Goal: Task Accomplishment & Management: Manage account settings

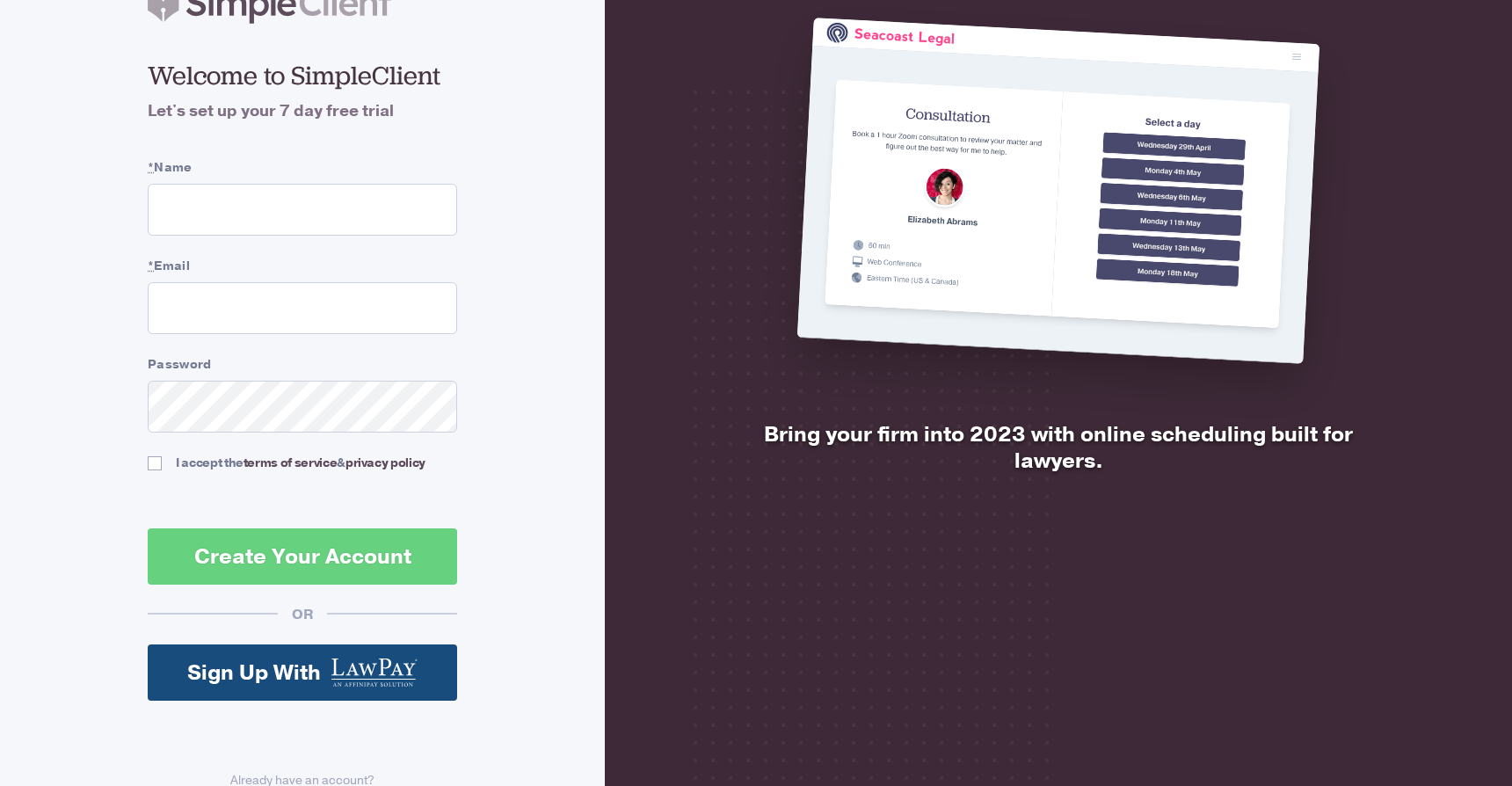
scroll to position [139, 0]
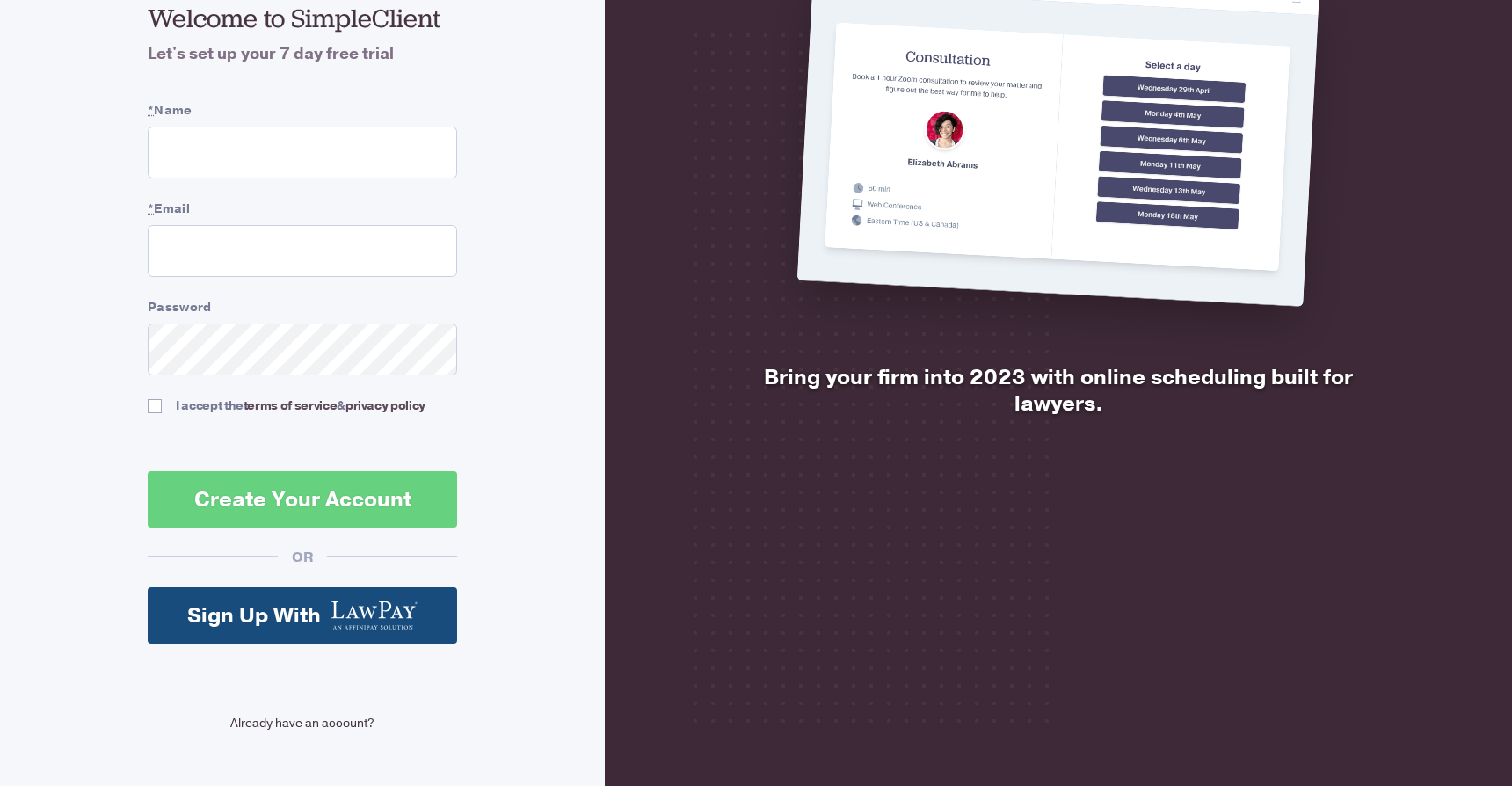
click at [346, 726] on link "Already have an account?" at bounding box center [302, 723] width 309 height 18
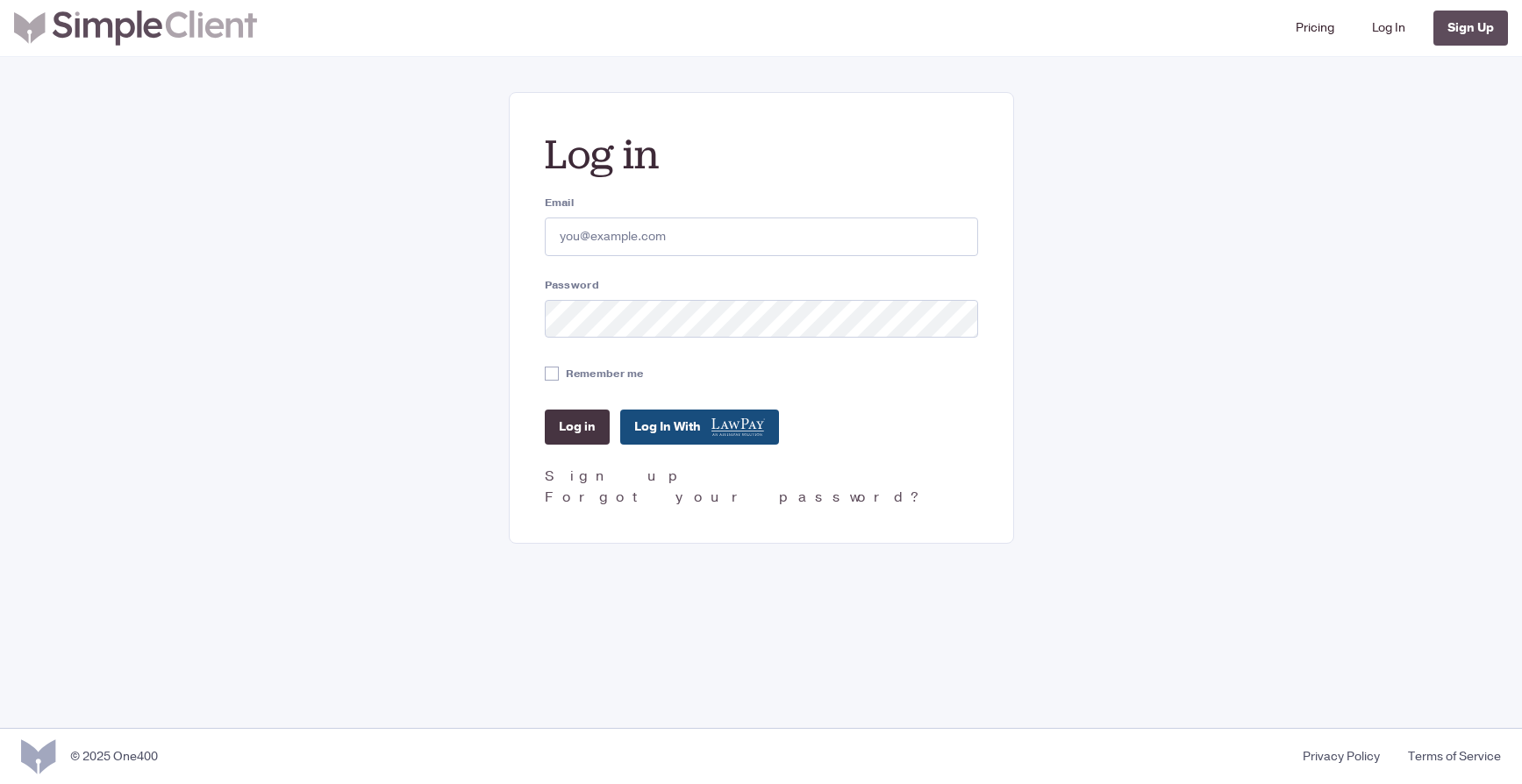
type input "[EMAIL_ADDRESS][DOMAIN_NAME]"
click at [565, 420] on input "Log in" at bounding box center [577, 427] width 65 height 35
